Goal: Task Accomplishment & Management: Manage account settings

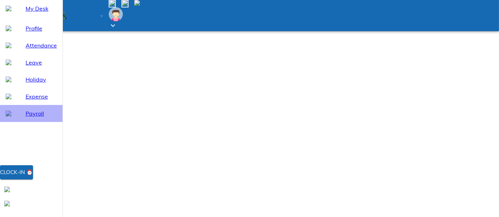
click at [26, 118] on span "Payroll" at bounding box center [41, 113] width 31 height 9
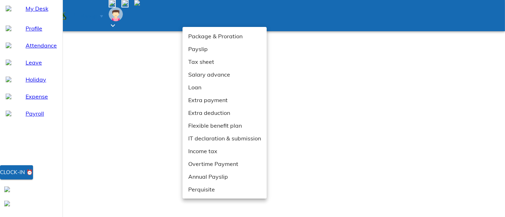
click at [198, 101] on li "Extra payment" at bounding box center [225, 100] width 84 height 13
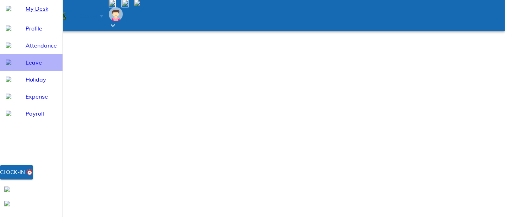
click at [26, 67] on span "Leave" at bounding box center [41, 62] width 31 height 9
select select "9"
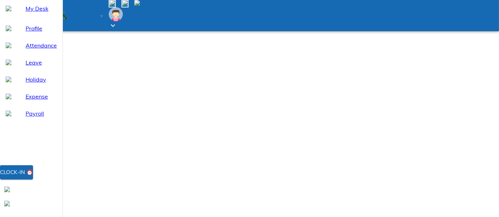
click at [29, 118] on span "Payroll" at bounding box center [41, 113] width 31 height 9
